Goal: Find specific page/section: Find specific page/section

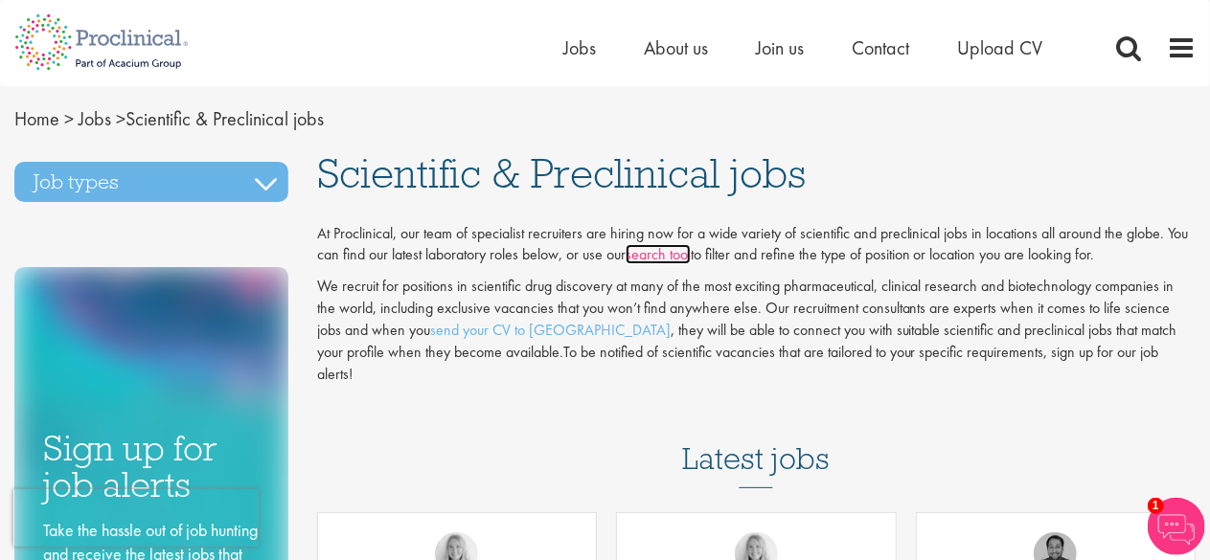
click at [666, 259] on link "search tool" at bounding box center [657, 254] width 65 height 20
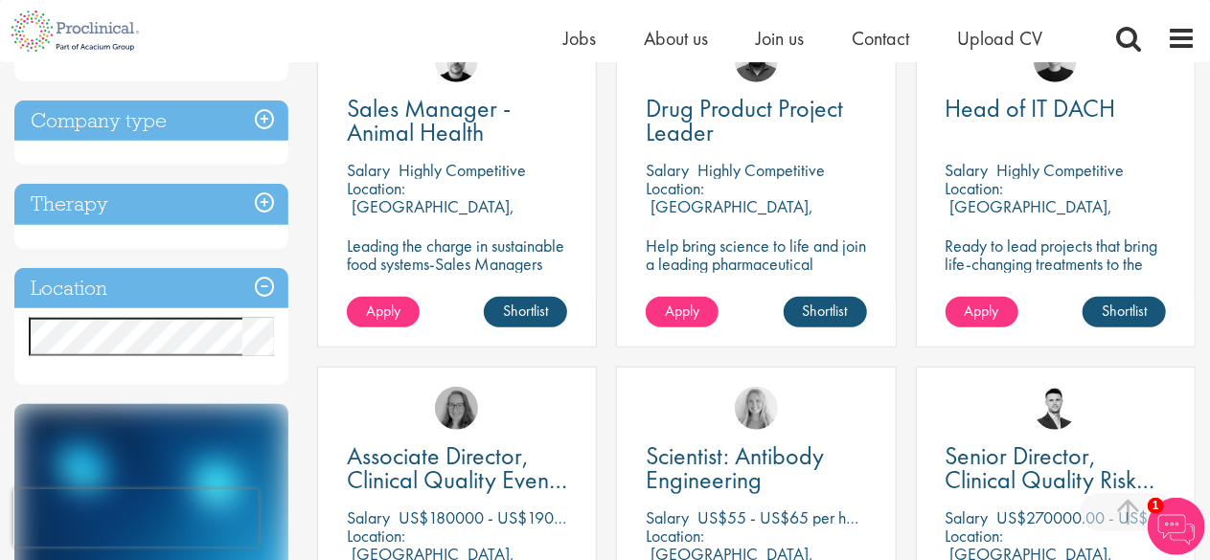
scroll to position [766, 0]
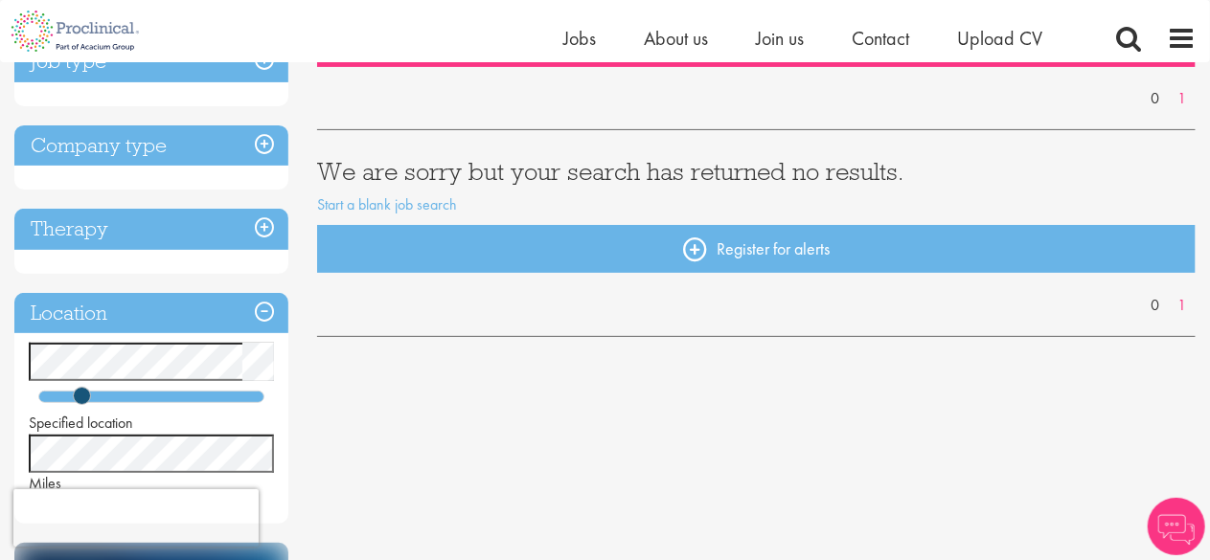
scroll to position [287, 0]
